Goal: Transaction & Acquisition: Purchase product/service

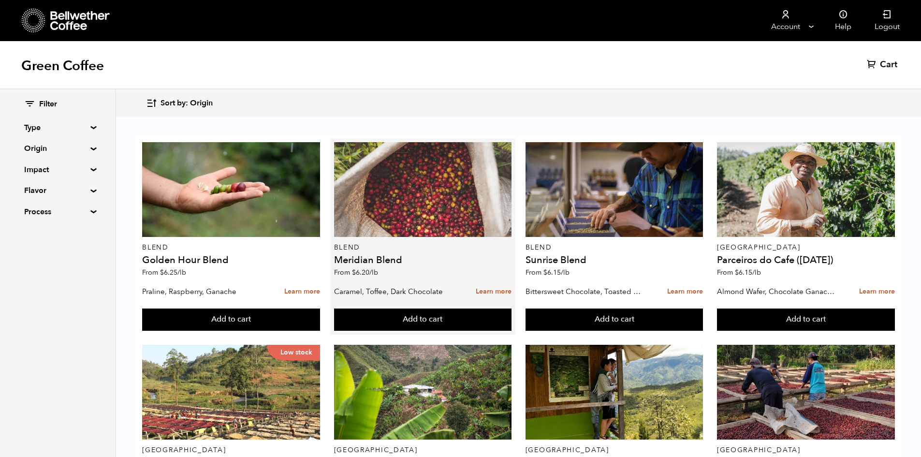
click at [452, 185] on div at bounding box center [423, 189] width 178 height 95
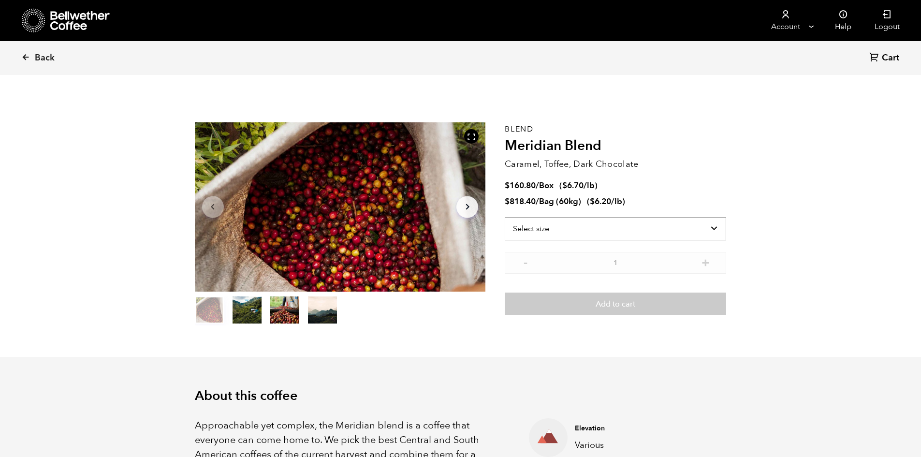
click at [604, 222] on select "Select size Bag (60kg) (132 lbs) Box (24 lbs)" at bounding box center [615, 228] width 221 height 23
click at [505, 217] on select "Select size Bag (60kg) (132 lbs) Box (24 lbs)" at bounding box center [615, 228] width 221 height 23
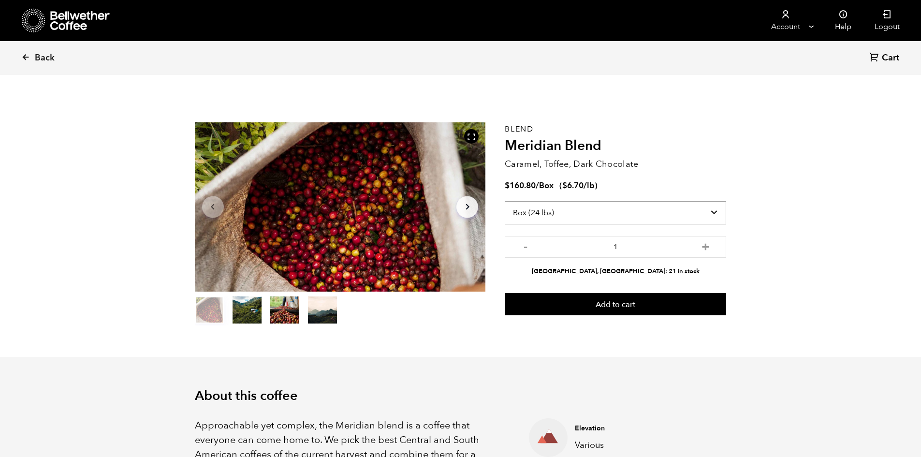
click at [672, 205] on select "Select size Bag (60kg) (132 lbs) Box (24 lbs)" at bounding box center [615, 212] width 221 height 23
click at [660, 116] on section "Item 1 of 4 Arrow Left Arrow Right item 0 item 1 item 2 item 3 Item 1 of 4 Blen…" at bounding box center [461, 224] width 580 height 266
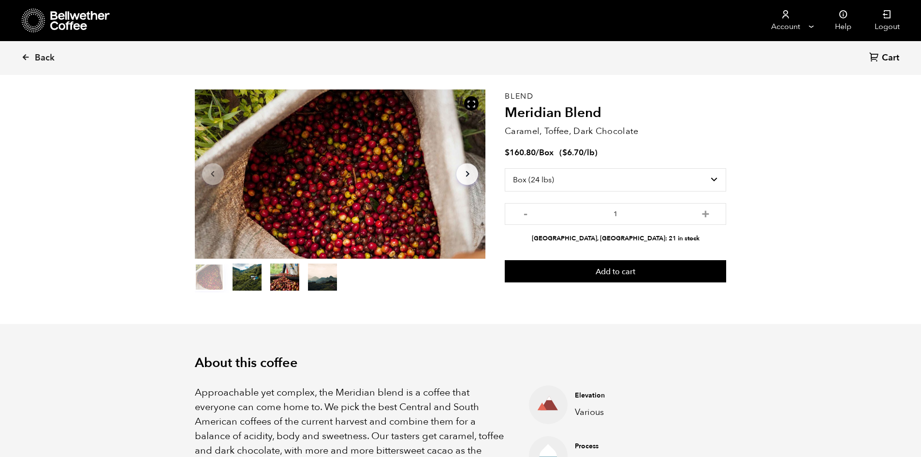
scroll to position [48, 0]
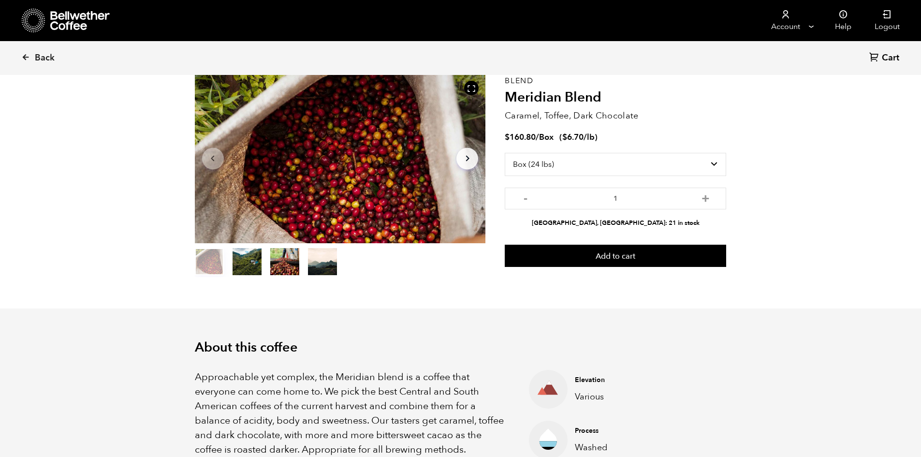
click at [715, 165] on select "Select size Bag (60kg) (132 lbs) Box (24 lbs)" at bounding box center [615, 164] width 221 height 23
select select "bag-3"
click at [505, 153] on select "Select size Bag (60kg) (132 lbs) Box (24 lbs)" at bounding box center [615, 164] width 221 height 23
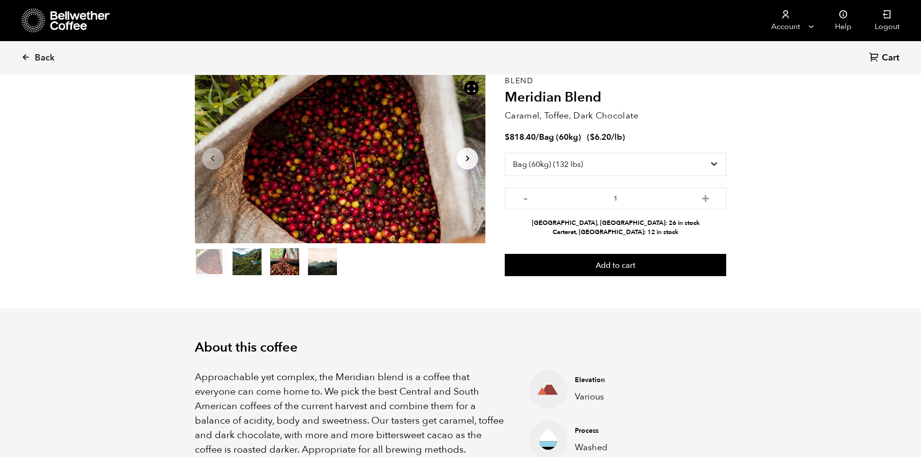
click at [45, 59] on span "Back" at bounding box center [45, 58] width 20 height 12
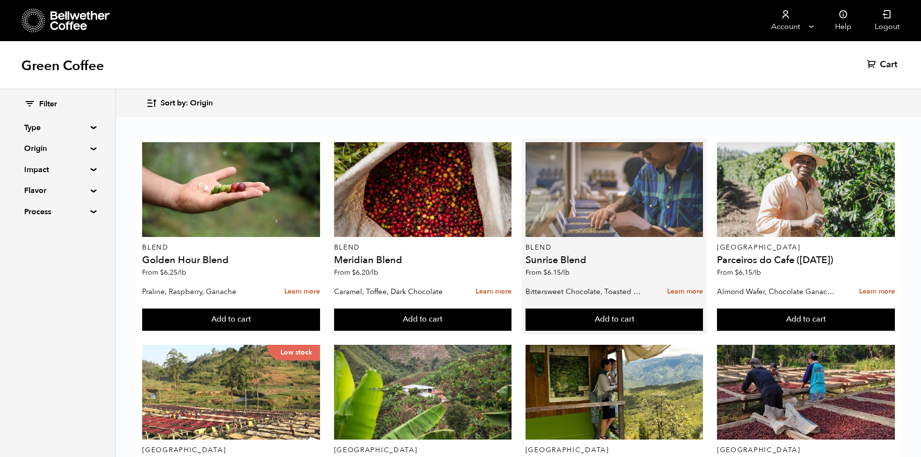
click at [599, 206] on div at bounding box center [614, 189] width 178 height 95
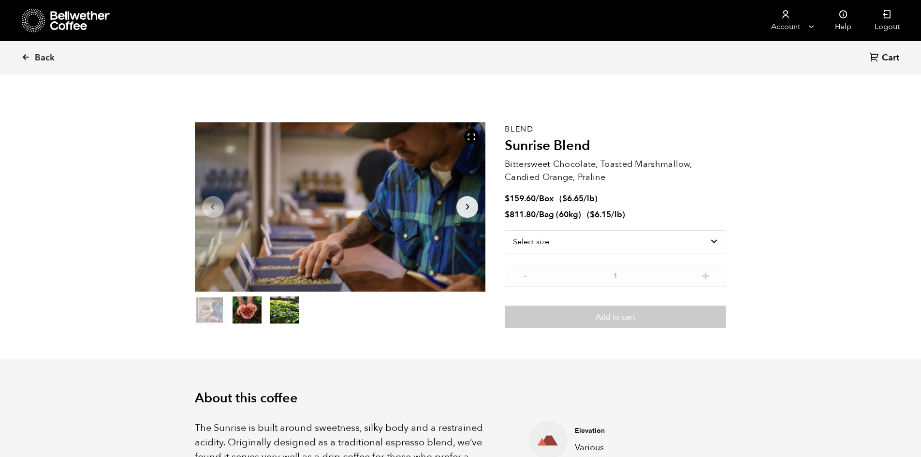
scroll to position [421, 515]
click at [51, 55] on span "Back" at bounding box center [45, 58] width 20 height 12
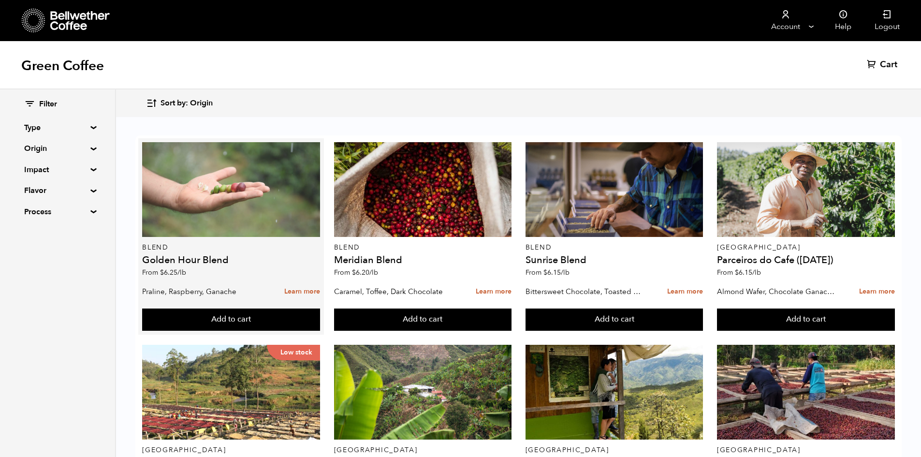
click at [286, 212] on div at bounding box center [231, 189] width 178 height 95
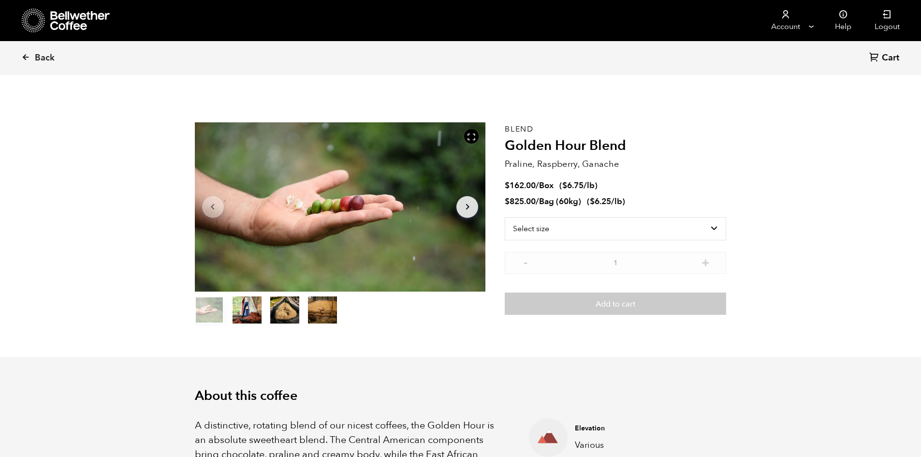
scroll to position [421, 515]
click at [57, 58] on link "Back" at bounding box center [51, 58] width 60 height 33
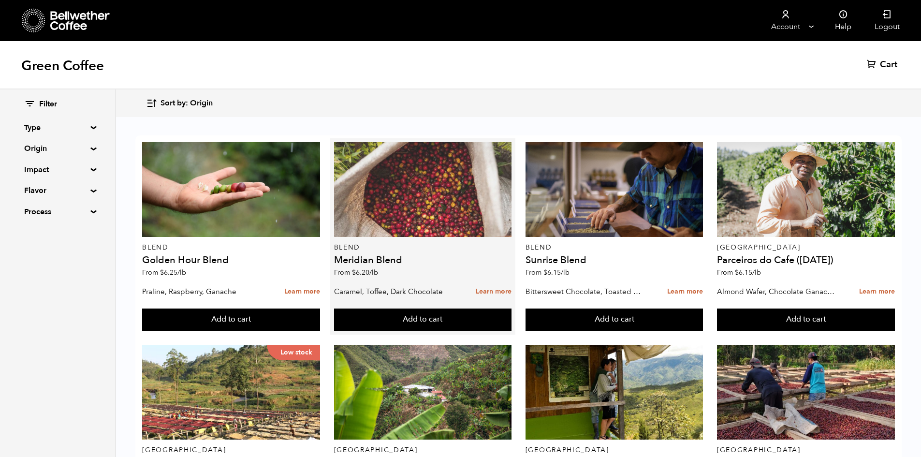
click at [410, 229] on div at bounding box center [423, 189] width 178 height 95
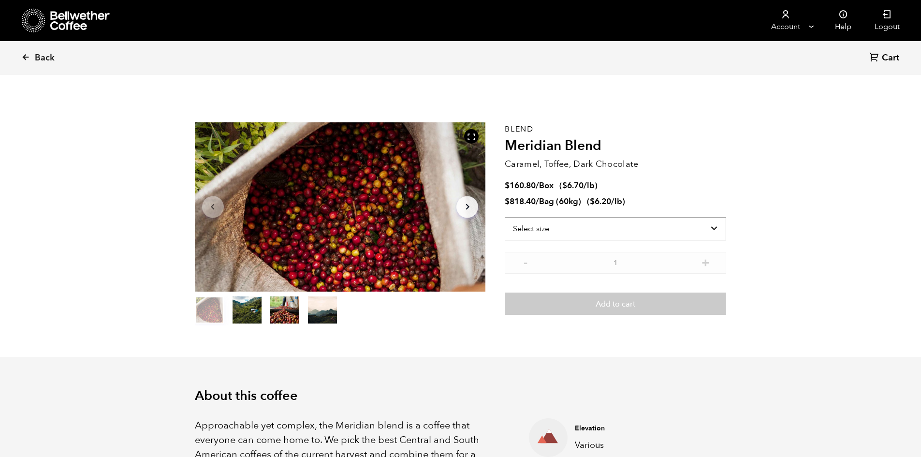
scroll to position [421, 515]
click at [662, 229] on select "Select size Bag (60kg) (132 lbs) Box (24 lbs)" at bounding box center [615, 228] width 221 height 23
click at [505, 217] on select "Select size Bag (60kg) (132 lbs) Box (24 lbs)" at bounding box center [615, 228] width 221 height 23
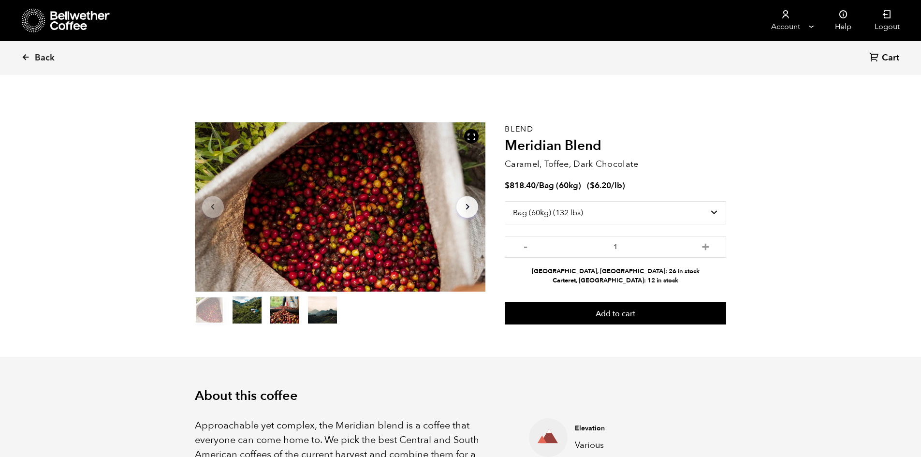
click at [702, 218] on select "Select size Bag (60kg) (132 lbs) Box (24 lbs)" at bounding box center [615, 212] width 221 height 23
select select "box"
click at [505, 201] on select "Select size Bag (60kg) (132 lbs) Box (24 lbs)" at bounding box center [615, 212] width 221 height 23
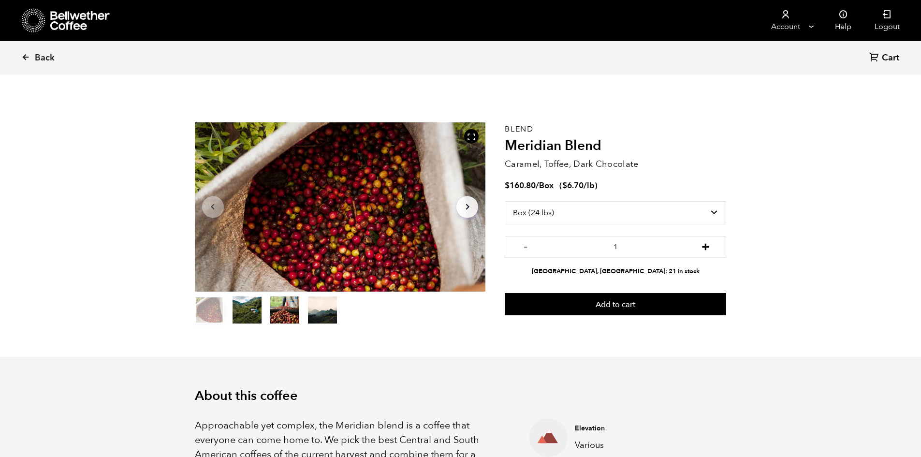
click at [709, 241] on button "+" at bounding box center [705, 246] width 12 height 10
click at [523, 241] on button "-" at bounding box center [525, 246] width 12 height 10
type input "1"
click at [613, 221] on select "Select size Bag (60kg) (132 lbs) Box (24 lbs)" at bounding box center [615, 212] width 221 height 23
click at [505, 201] on select "Select size Bag (60kg) (132 lbs) Box (24 lbs)" at bounding box center [615, 212] width 221 height 23
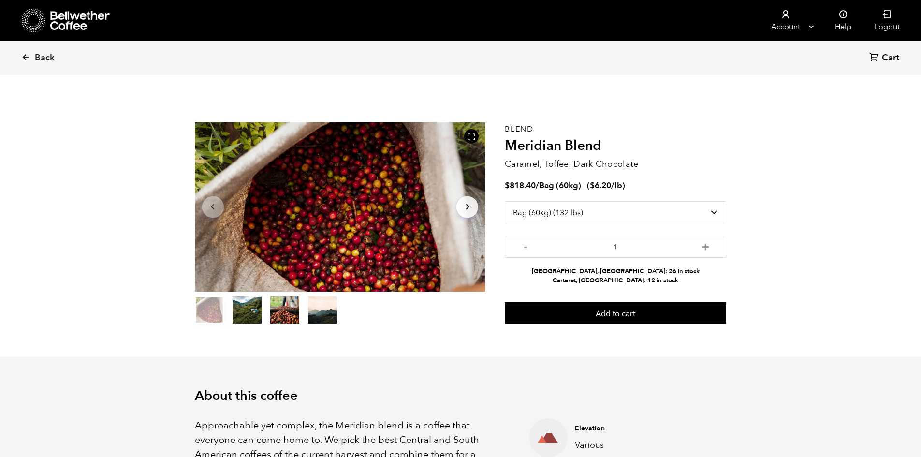
click at [674, 145] on h2 "Meridian Blend" at bounding box center [615, 146] width 221 height 16
click at [707, 218] on select "Select size Bag (60kg) (132 lbs) Box (24 lbs)" at bounding box center [615, 212] width 221 height 23
select select "box"
click at [505, 201] on select "Select size Bag (60kg) (132 lbs) Box (24 lbs)" at bounding box center [615, 212] width 221 height 23
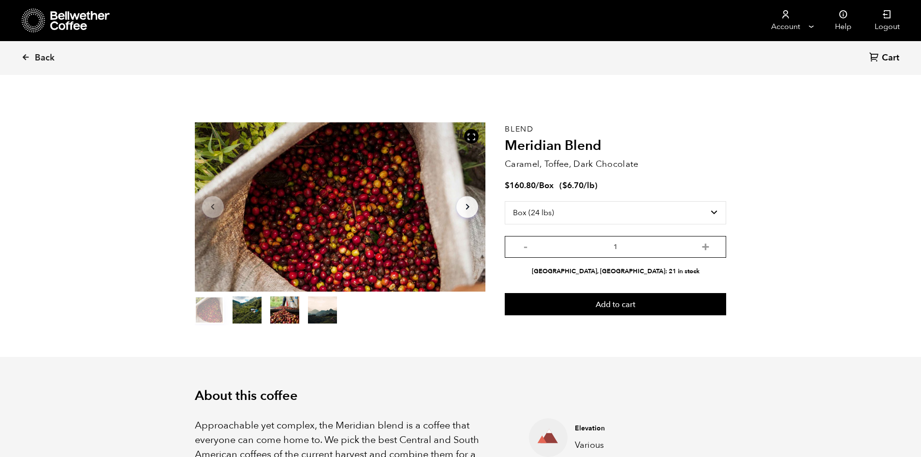
click at [681, 239] on input "1" at bounding box center [615, 247] width 221 height 22
click at [708, 241] on button "+" at bounding box center [705, 246] width 12 height 10
type input "2"
click at [708, 218] on select "Select size Bag (60kg) (132 lbs) Box (24 lbs)" at bounding box center [615, 212] width 221 height 23
select select "bag-3"
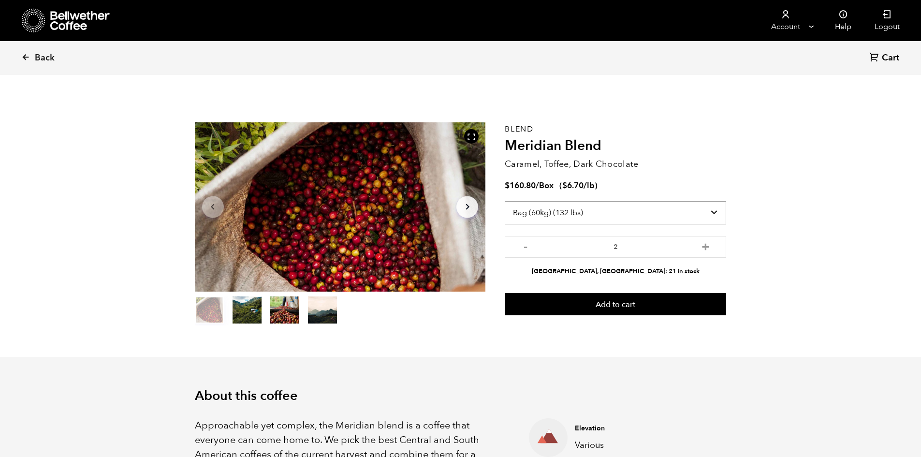
click at [505, 201] on select "Select size Bag (60kg) (132 lbs) Box (24 lbs)" at bounding box center [615, 212] width 221 height 23
type input "1"
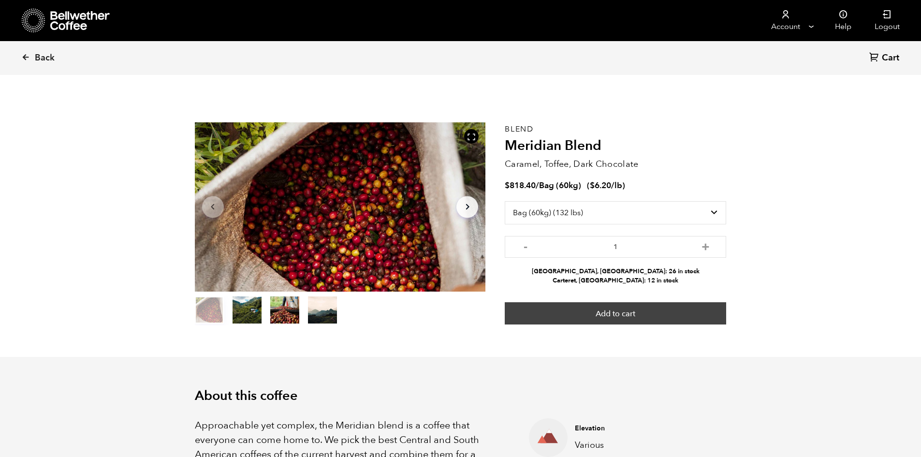
click at [641, 318] on button "Add to cart" at bounding box center [615, 313] width 221 height 22
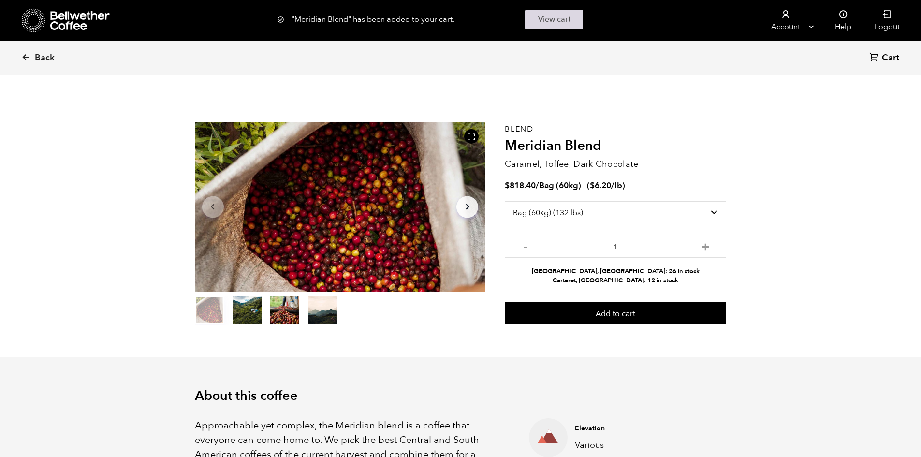
click at [583, 23] on link "View cart" at bounding box center [554, 20] width 58 height 20
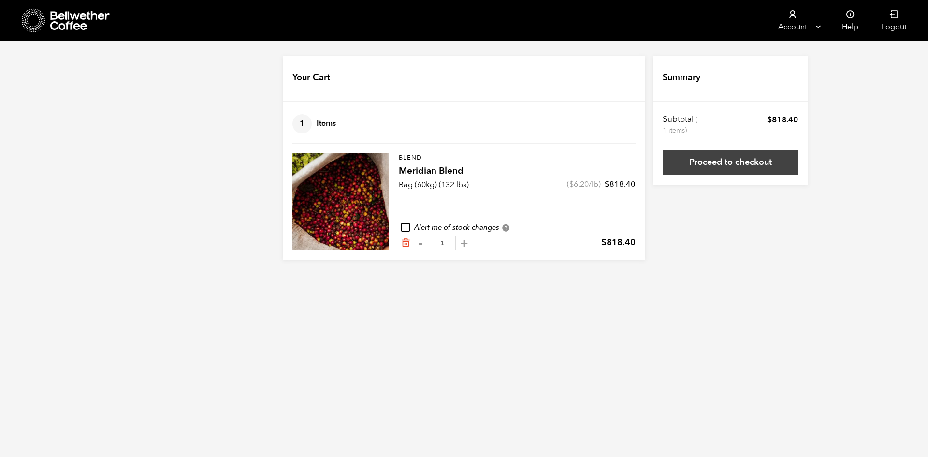
click at [739, 155] on link "Proceed to checkout" at bounding box center [730, 162] width 135 height 25
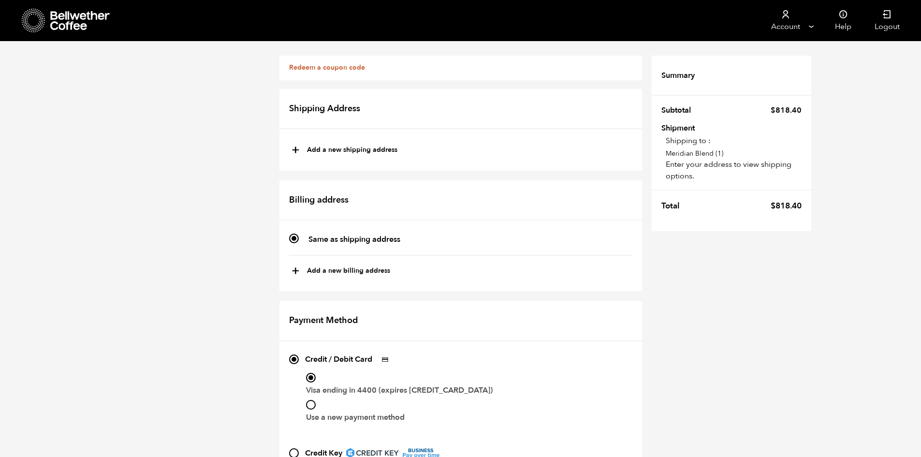
click at [355, 151] on button "+ Add a new shipping address" at bounding box center [344, 150] width 106 height 16
type input "New address"
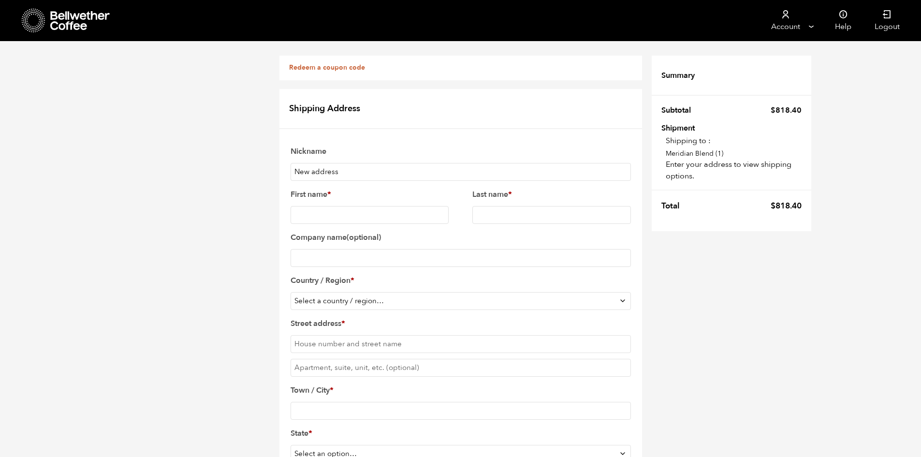
click at [389, 175] on input "New address" at bounding box center [460, 172] width 340 height 18
type input "Beer Farm"
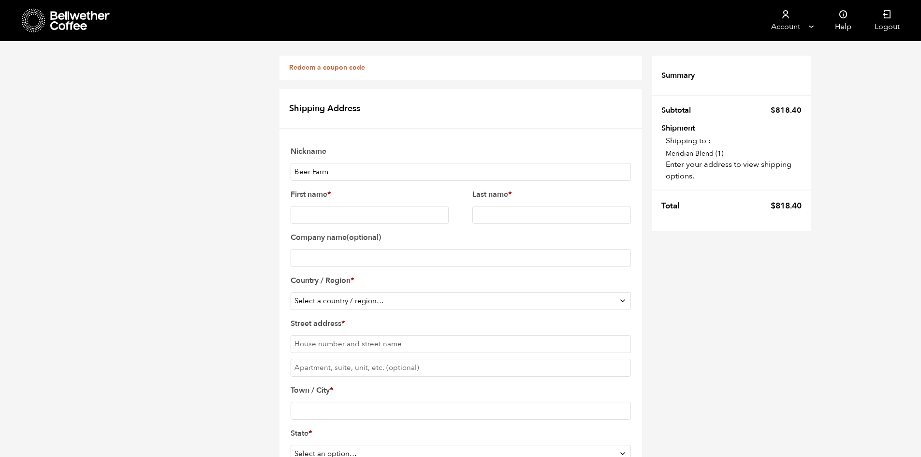
click at [398, 233] on label "Company name (optional)" at bounding box center [460, 237] width 340 height 15
click at [398, 249] on input "Company name (optional)" at bounding box center [460, 258] width 340 height 18
click at [405, 218] on input "First name *" at bounding box center [369, 215] width 159 height 18
type input "Philip"
click at [510, 213] on input "Last name *" at bounding box center [551, 215] width 159 height 18
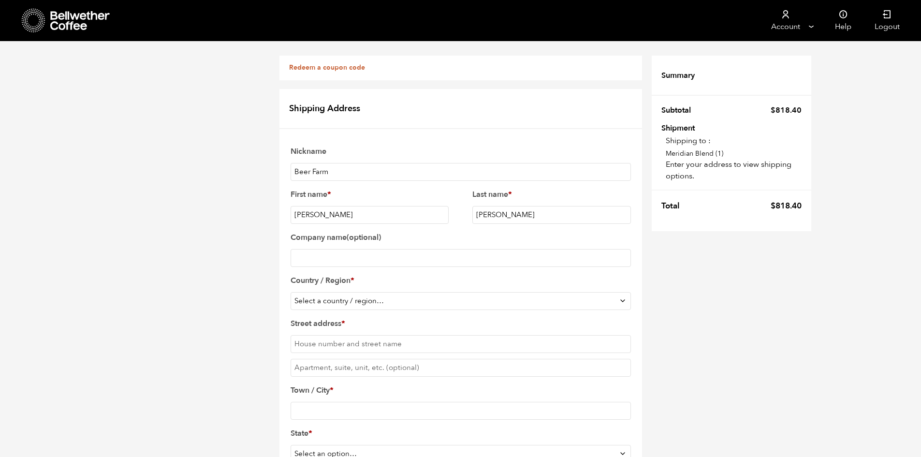
type input "Muth"
click at [480, 261] on input "Company name (optional)" at bounding box center [460, 258] width 340 height 18
click at [487, 307] on select "Select a country / region… Afghanistan Åland Islands Albania Algeria American S…" at bounding box center [460, 301] width 340 height 18
click at [478, 309] on p "Country / Region * Select a country / region… Afghanistan Åland Islands Albania…" at bounding box center [460, 291] width 343 height 40
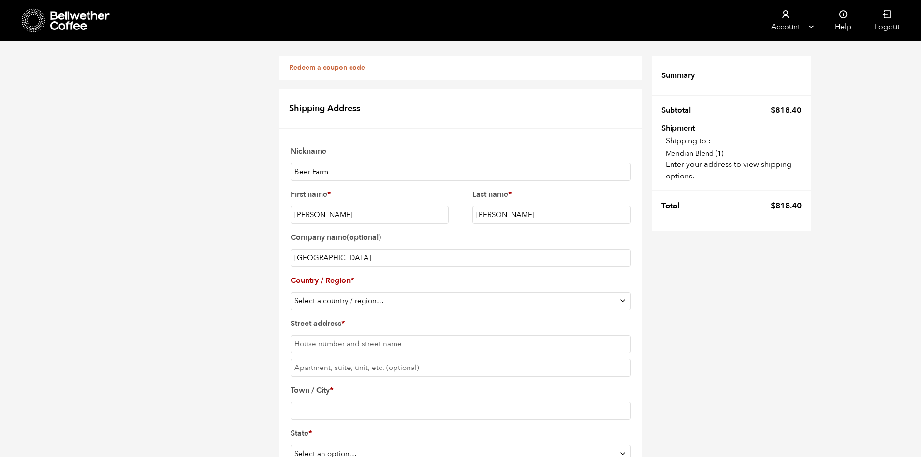
click at [475, 297] on select "Select a country / region… Afghanistan Åland Islands Albania Algeria American S…" at bounding box center [460, 301] width 340 height 18
click at [505, 259] on input "Brookeville" at bounding box center [460, 258] width 340 height 18
type input "Brookeville Brewing"
select select "US"
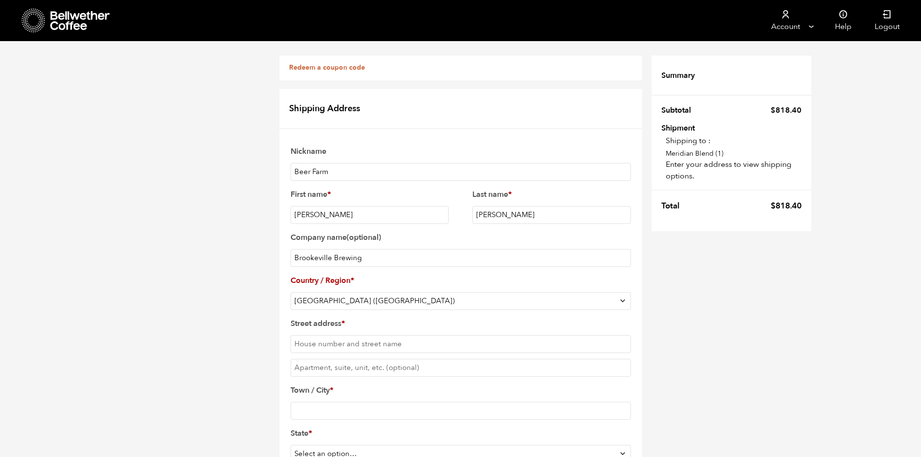
type input "20315a Georgia Ave"
type input "Brookeville"
type input "Brookeville Brewing"
type input "20833"
select select "MD"
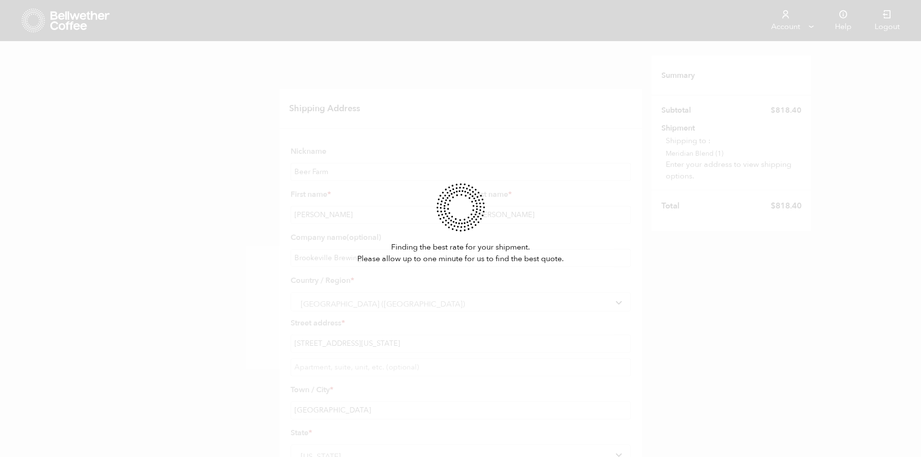
scroll to position [7, 0]
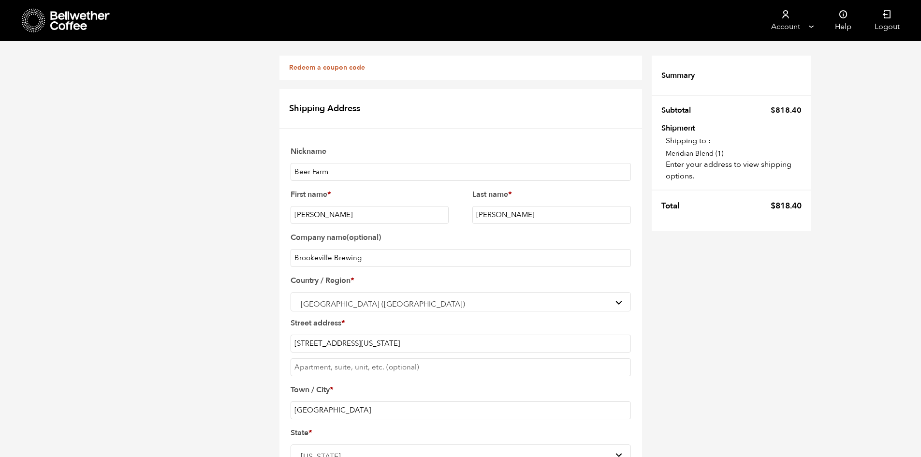
type input "2408177288"
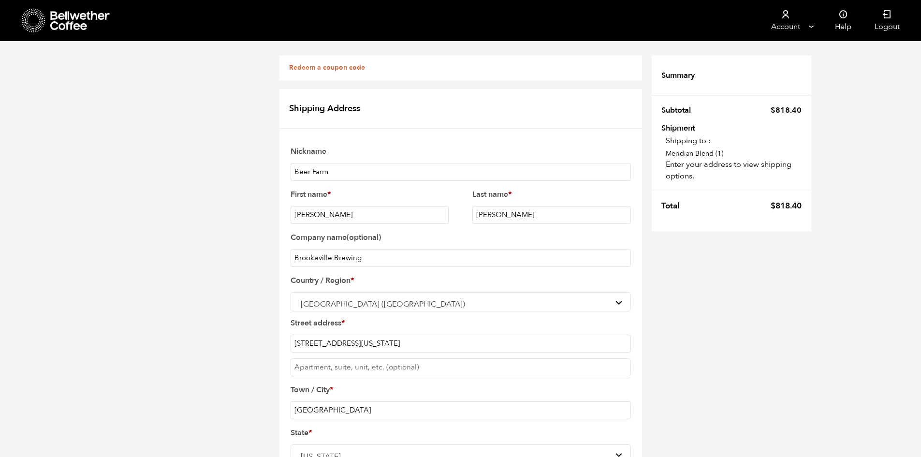
type input "[PERSON_NAME][EMAIL_ADDRESS][DOMAIN_NAME]"
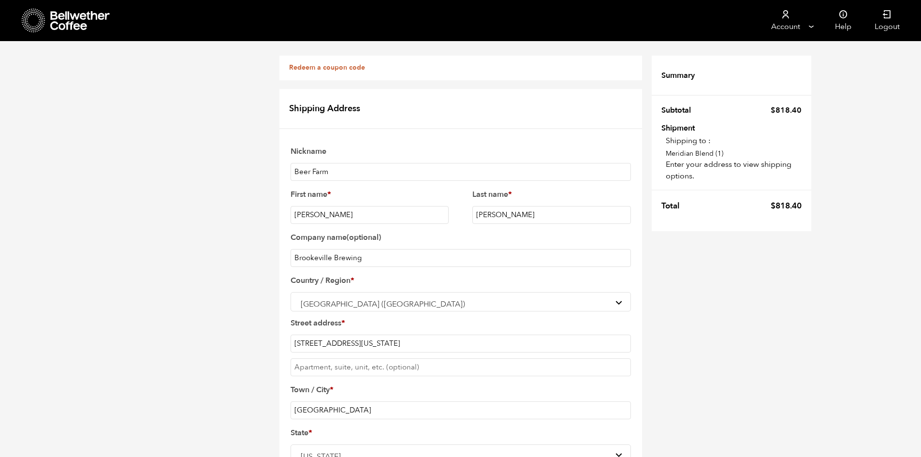
checkbox input "true"
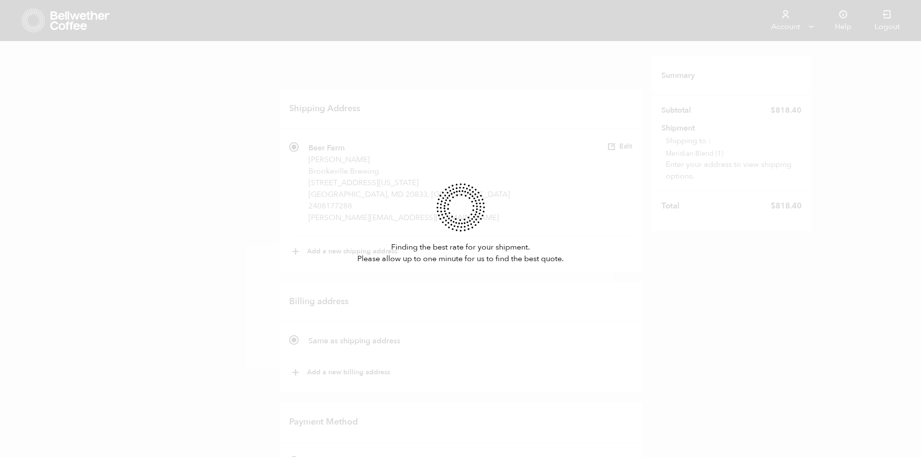
scroll to position [322, 0]
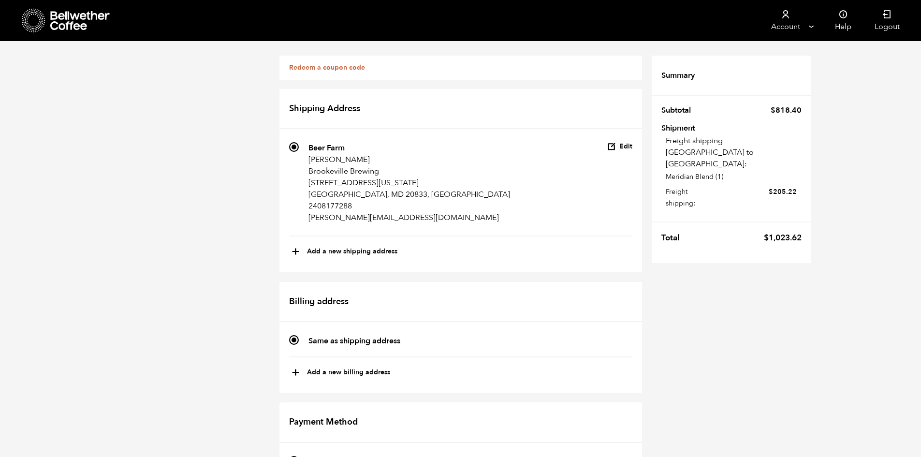
radio input "true"
click at [717, 272] on div "Redeem a coupon code If you have a coupon code, please apply it below. Apply co…" at bounding box center [460, 456] width 921 height 831
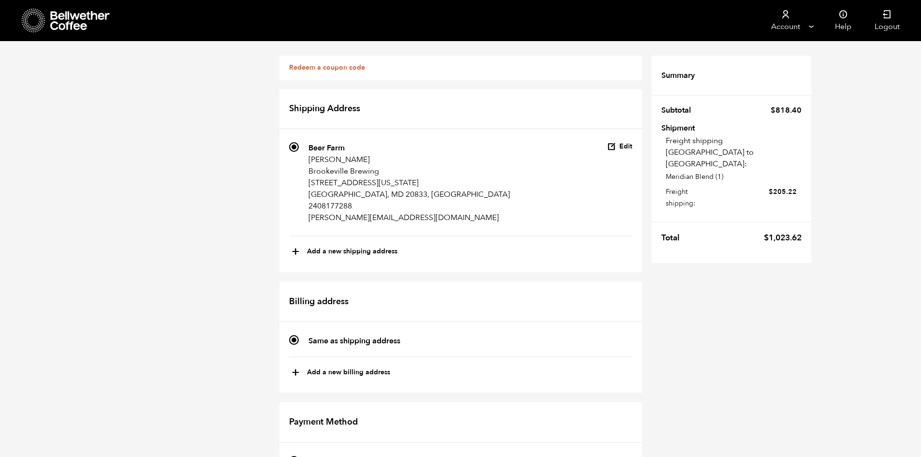
click at [758, 374] on div "Redeem a coupon code If you have a coupon code, please apply it below. Apply co…" at bounding box center [460, 456] width 921 height 831
checkbox input "true"
click at [767, 333] on div "Redeem a coupon code If you have a coupon code, please apply it below. Apply co…" at bounding box center [460, 456] width 921 height 831
